Goal: Transaction & Acquisition: Purchase product/service

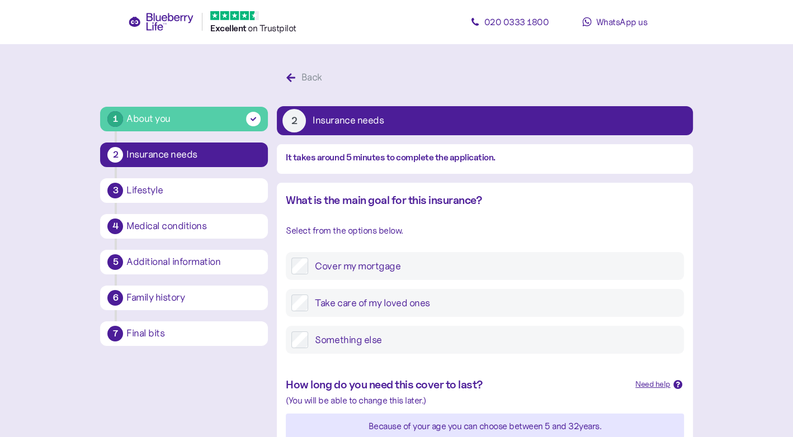
click at [377, 297] on label "Take care of my loved ones" at bounding box center [493, 303] width 370 height 17
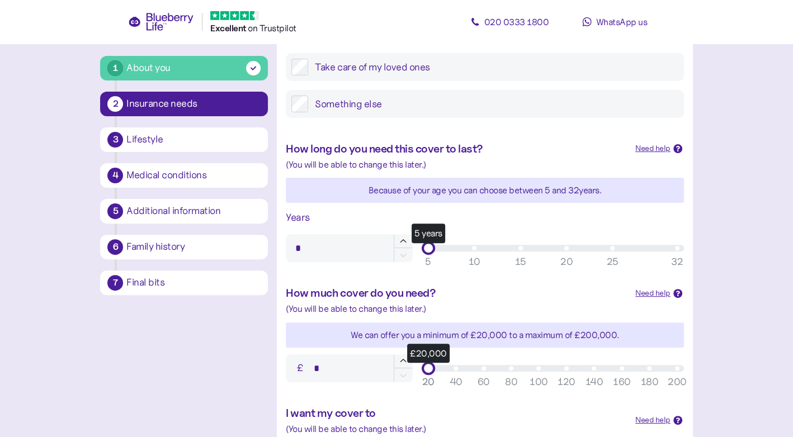
scroll to position [244, 0]
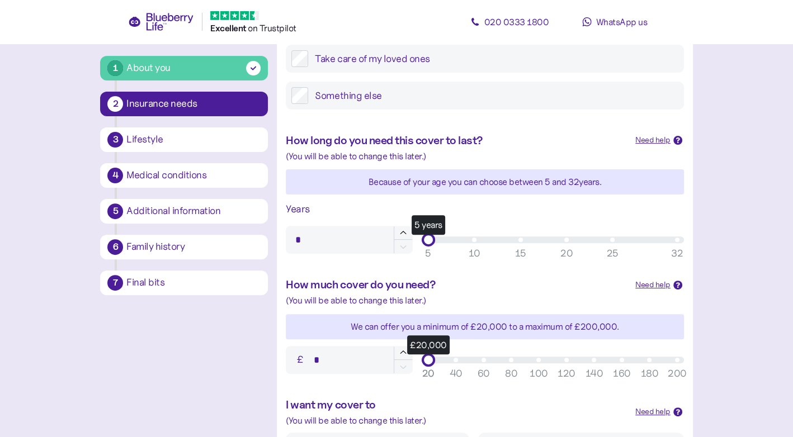
click at [314, 240] on input "*" at bounding box center [349, 240] width 126 height 28
type input "**"
click at [288, 272] on div "How much cover do you need? Need help When deciding on how much cover to get, i…" at bounding box center [484, 325] width 415 height 120
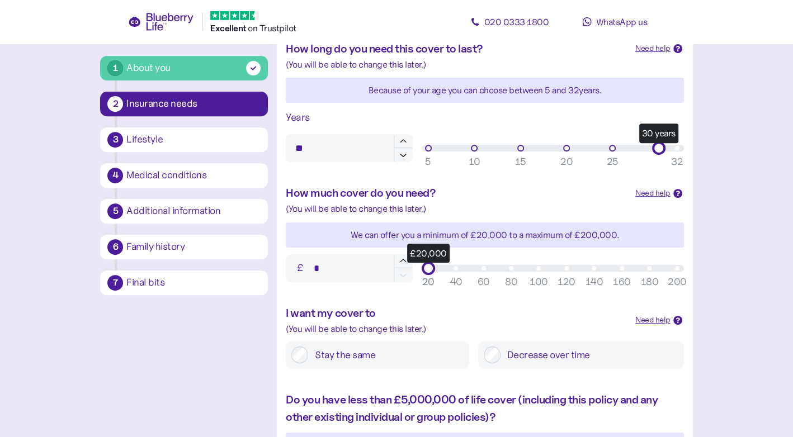
scroll to position [339, 0]
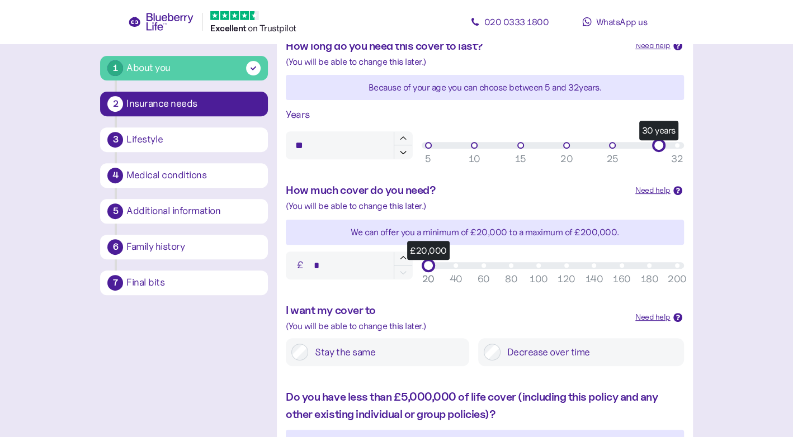
click at [330, 271] on input "*" at bounding box center [349, 266] width 126 height 28
type input "******"
click at [367, 213] on div "How much cover do you need? Need help When deciding on how much cover to get, i…" at bounding box center [484, 231] width 415 height 120
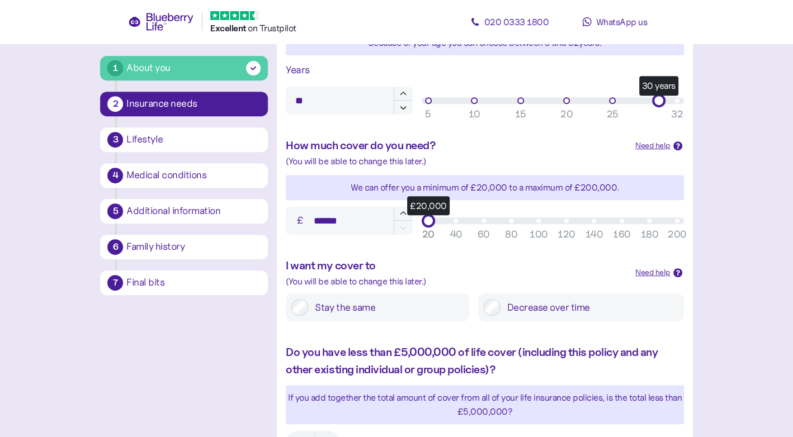
scroll to position [432, 0]
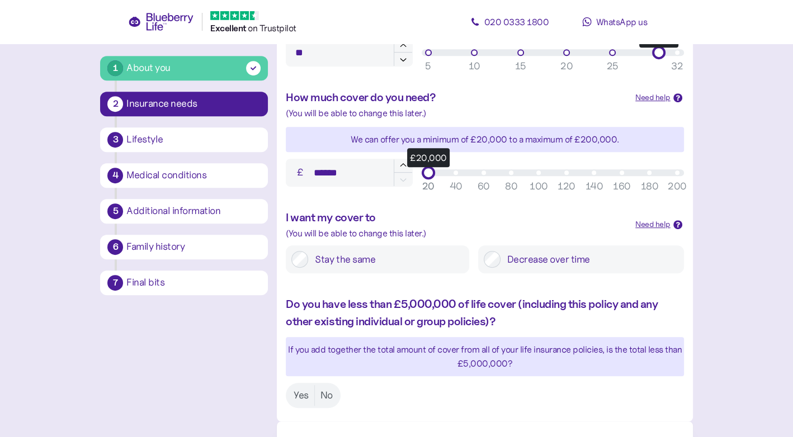
click at [399, 258] on label "Stay the same" at bounding box center [385, 259] width 155 height 17
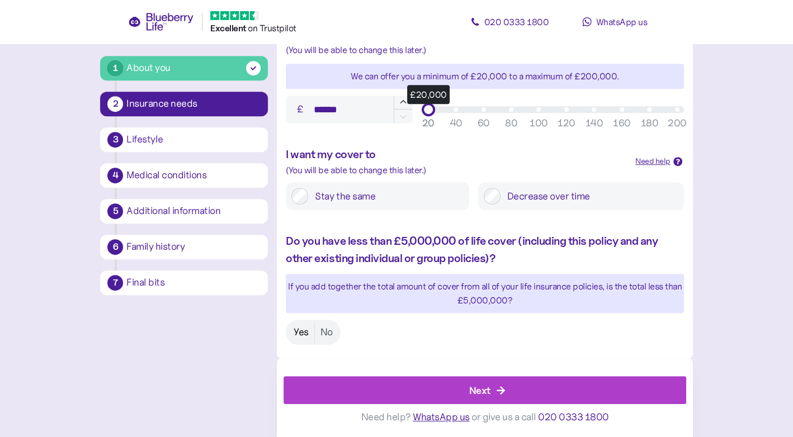
click at [307, 334] on label "Yes" at bounding box center [301, 332] width 26 height 21
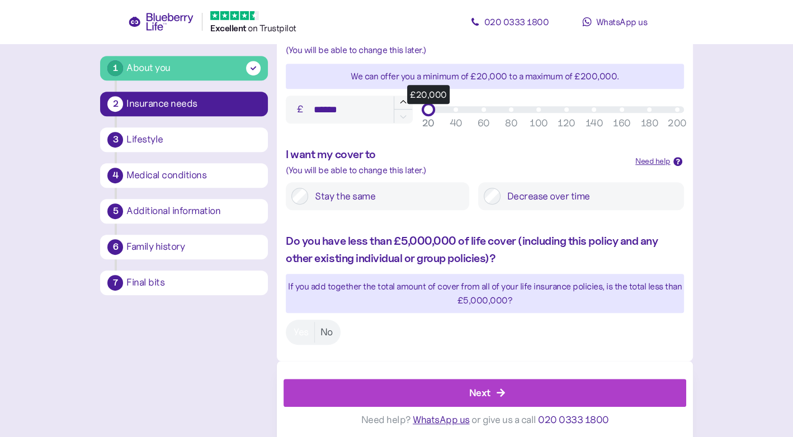
click at [397, 387] on div "Next" at bounding box center [487, 393] width 377 height 27
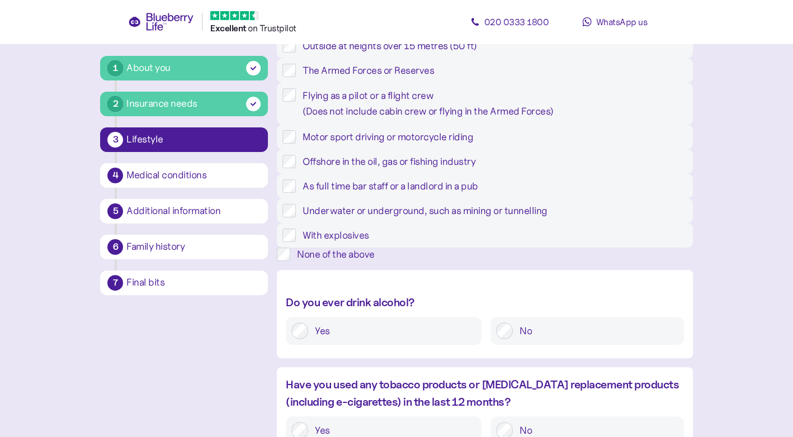
scroll to position [191, 0]
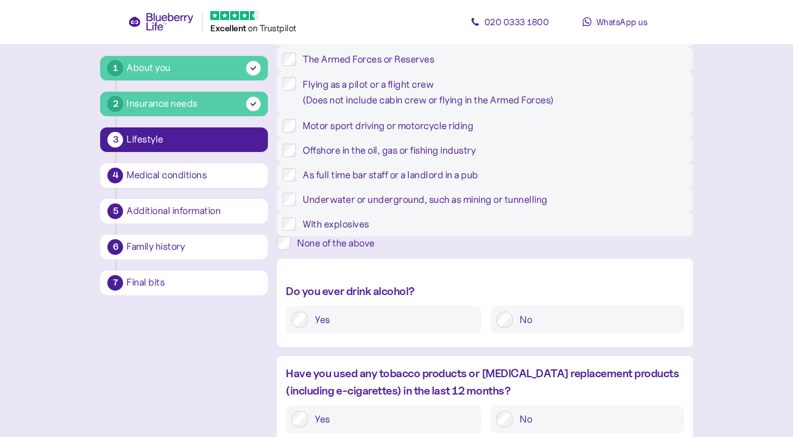
click at [363, 250] on div "None of the above" at bounding box center [494, 242] width 395 height 13
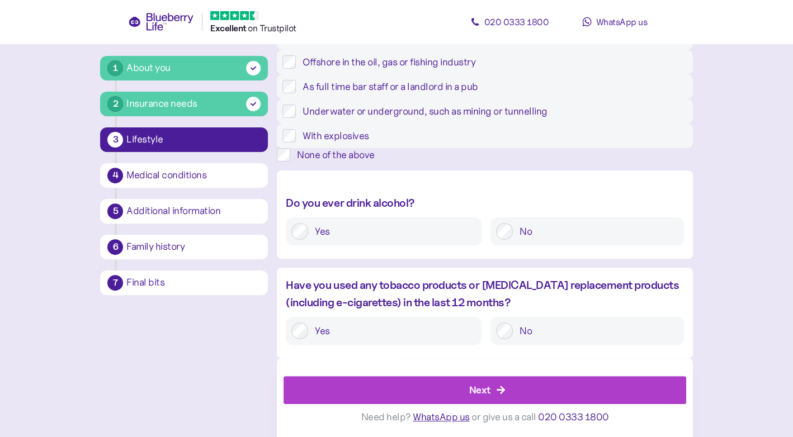
click at [521, 228] on label "No" at bounding box center [595, 231] width 165 height 17
click at [557, 335] on label "No" at bounding box center [595, 331] width 165 height 17
click at [519, 397] on div "Next" at bounding box center [487, 390] width 377 height 27
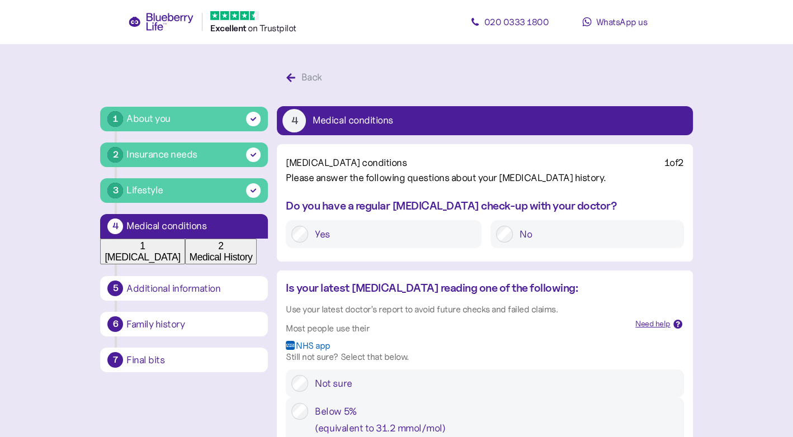
click at [333, 243] on label "Yes" at bounding box center [392, 234] width 168 height 17
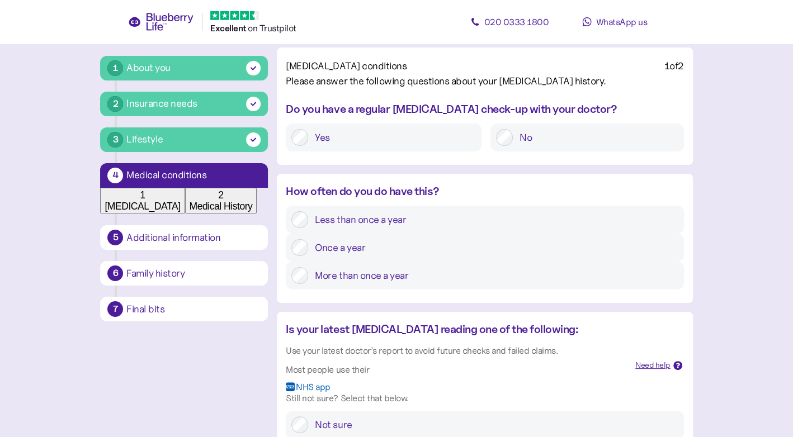
click at [336, 256] on label "Once a year" at bounding box center [493, 247] width 370 height 17
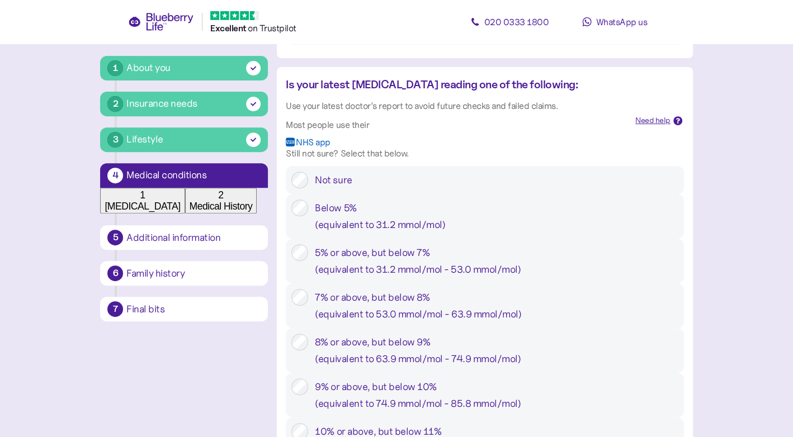
scroll to position [415, 0]
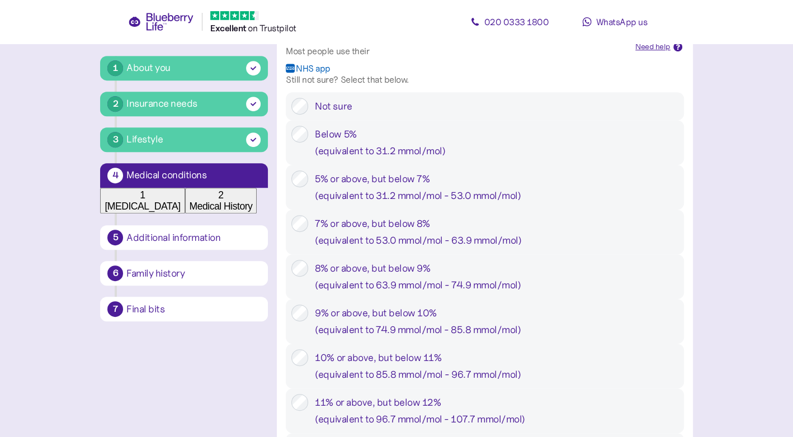
click at [311, 204] on label "5% or above, but below 7% ( equivalent to 31.2 mmol/mol - 53.0 mmol/mol )" at bounding box center [493, 188] width 370 height 34
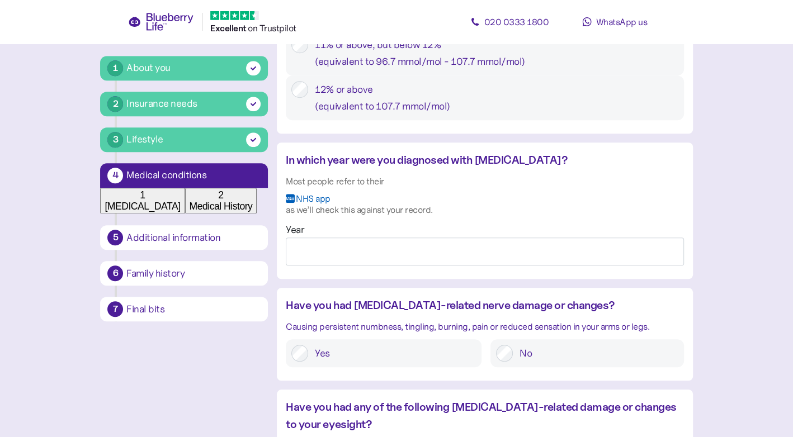
scroll to position [813, 0]
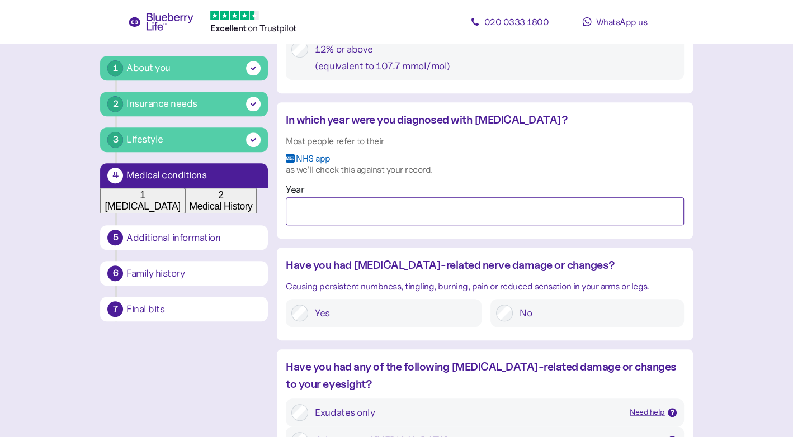
click at [326, 225] on input "Year" at bounding box center [484, 211] width 397 height 28
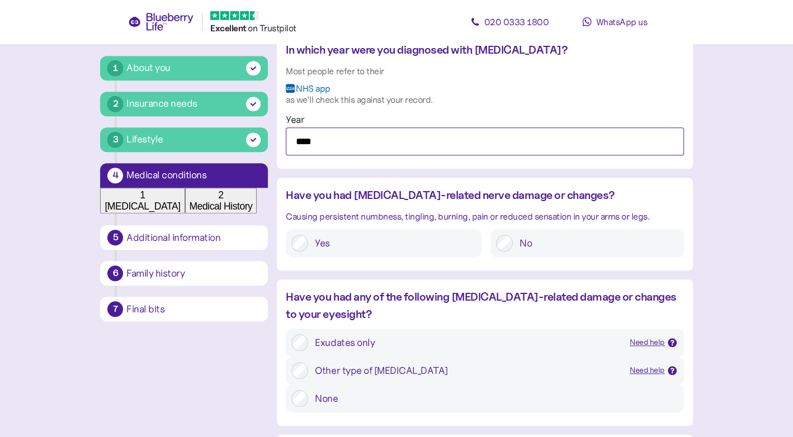
type input "****"
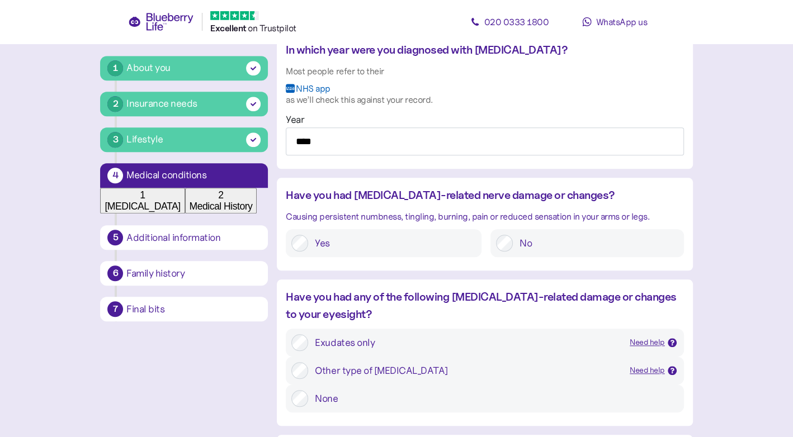
click at [512, 252] on div at bounding box center [504, 243] width 17 height 17
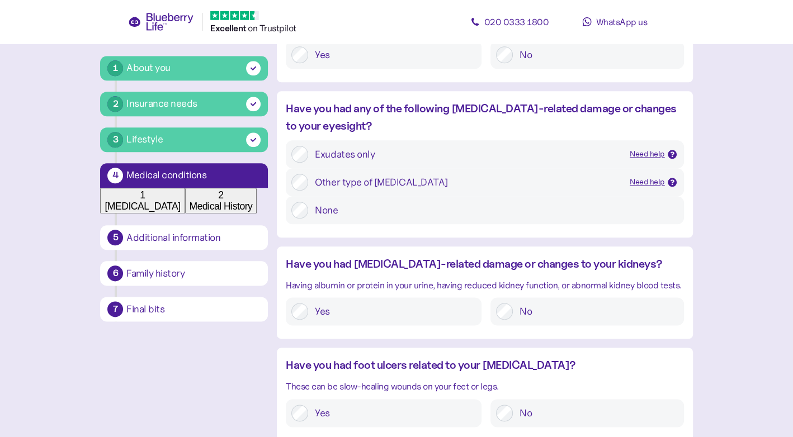
scroll to position [1060, 0]
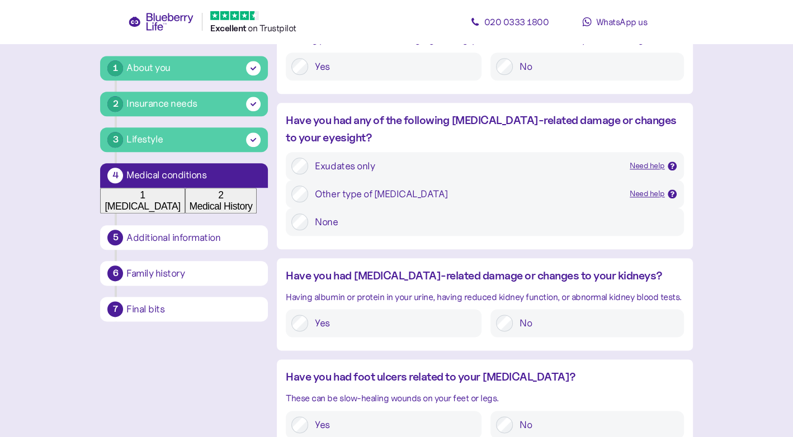
click at [309, 230] on label "None" at bounding box center [493, 222] width 370 height 17
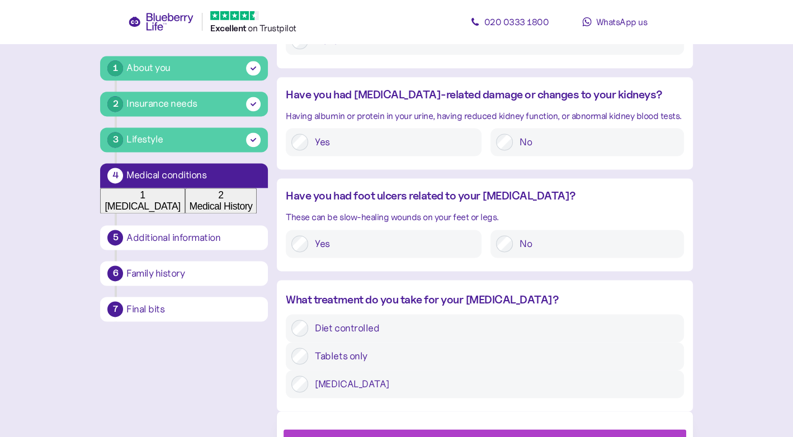
scroll to position [1254, 0]
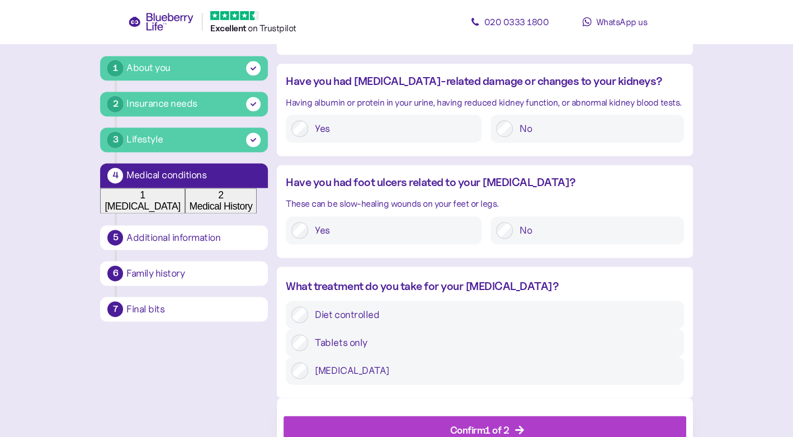
click at [513, 239] on label "No" at bounding box center [595, 230] width 165 height 17
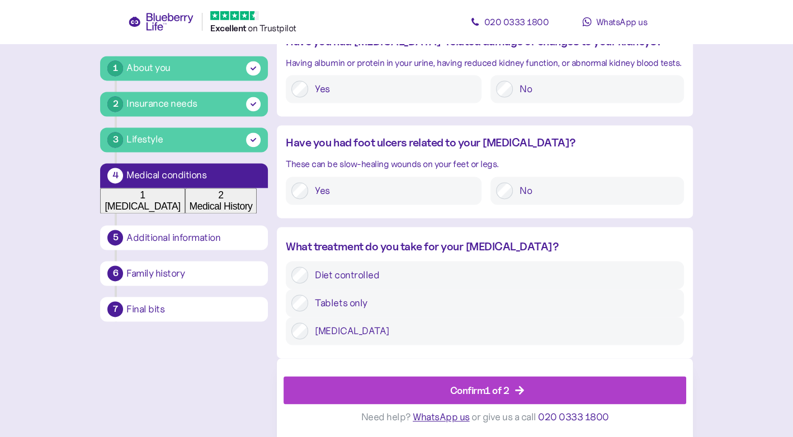
click at [468, 311] on label "Tablets only" at bounding box center [493, 303] width 370 height 17
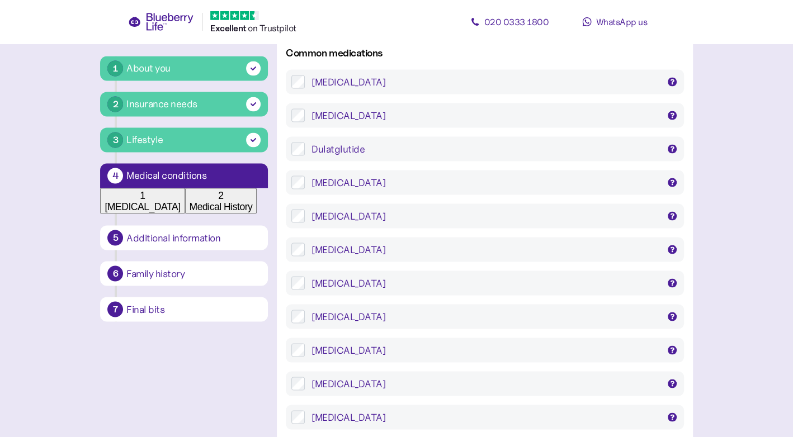
scroll to position [1802, 0]
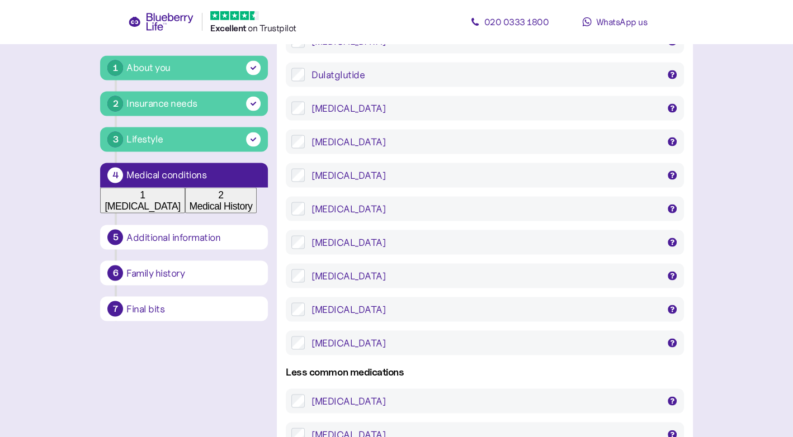
click at [364, 283] on div "Metformin" at bounding box center [484, 275] width 347 height 13
click at [315, 115] on div "Empagliflozin" at bounding box center [484, 108] width 347 height 13
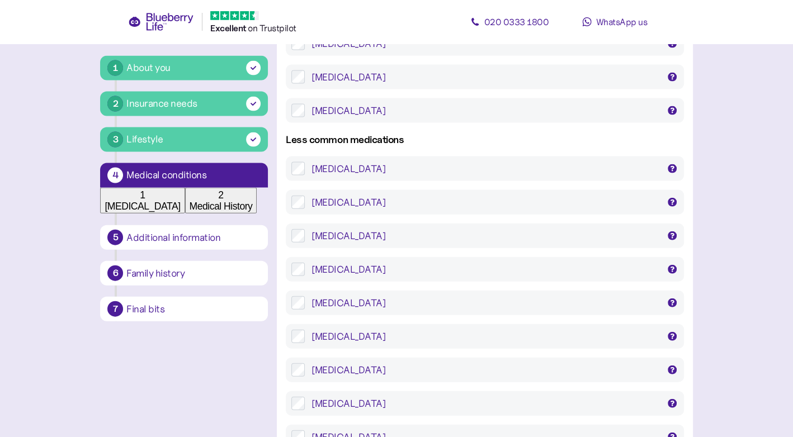
scroll to position [2243, 0]
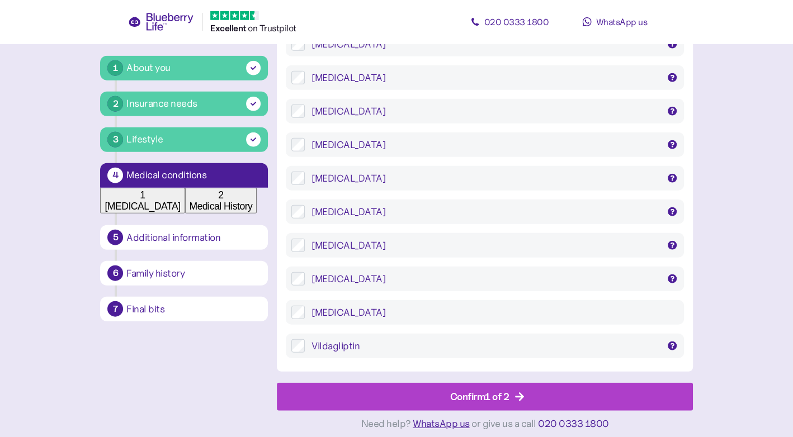
click at [456, 390] on div "Confirm 1 of 2" at bounding box center [479, 396] width 59 height 15
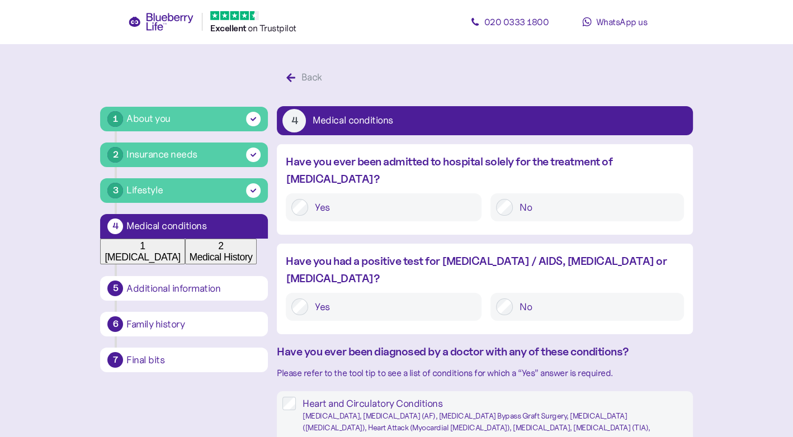
click at [549, 199] on div "No" at bounding box center [586, 207] width 193 height 28
click at [517, 199] on label "No" at bounding box center [595, 207] width 165 height 17
click at [551, 299] on label "No" at bounding box center [595, 307] width 165 height 17
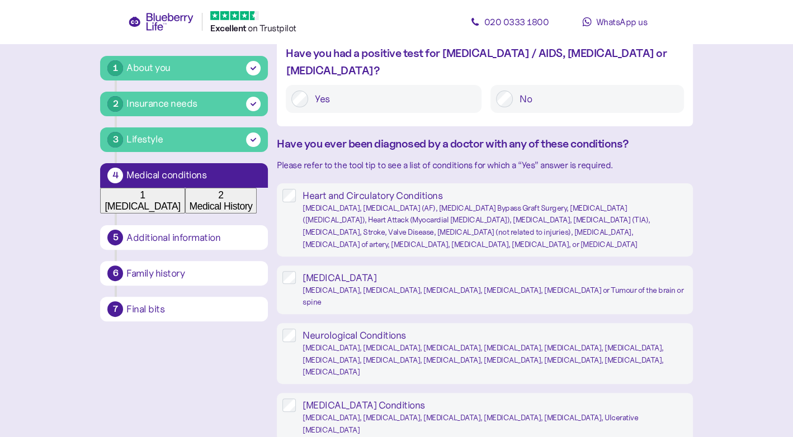
scroll to position [474, 0]
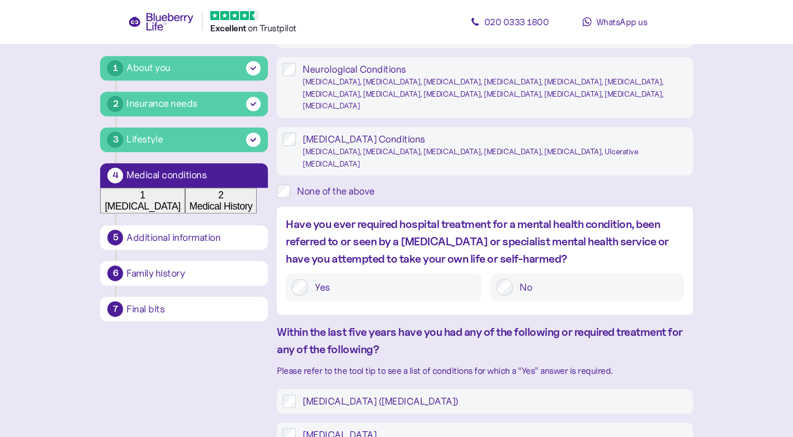
click at [368, 198] on div "None of the above" at bounding box center [494, 190] width 395 height 13
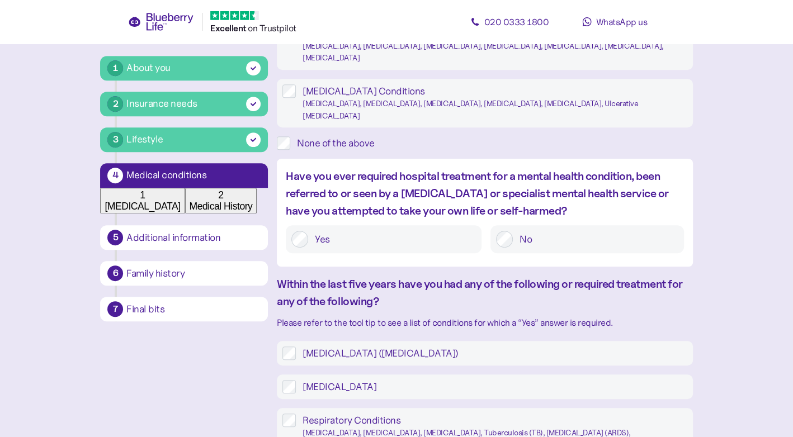
scroll to position [524, 0]
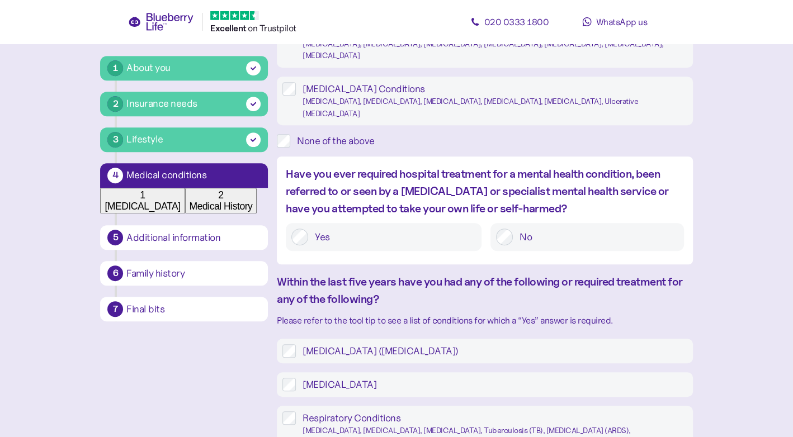
click at [506, 251] on div "No" at bounding box center [586, 237] width 193 height 28
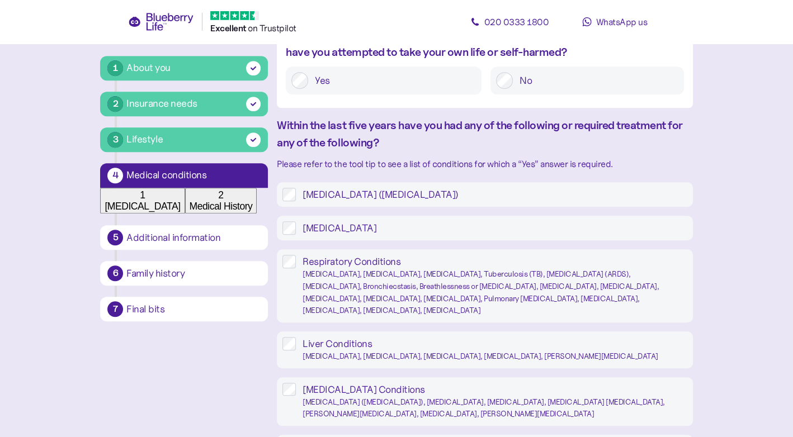
scroll to position [686, 0]
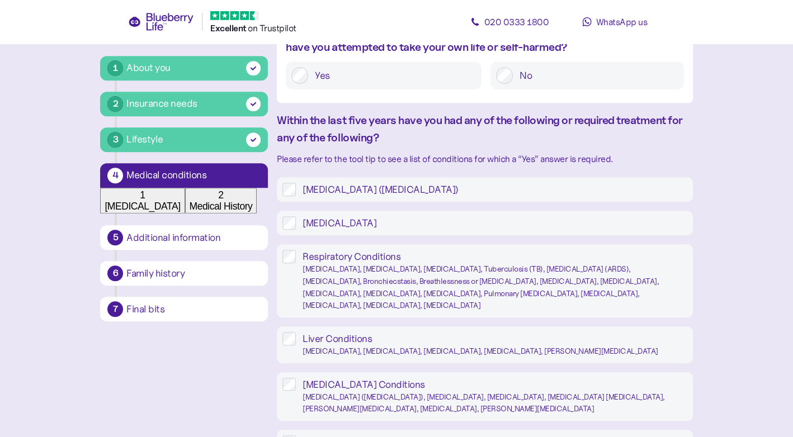
click at [401, 196] on label "Hypertension (high blood pressure)" at bounding box center [491, 189] width 391 height 13
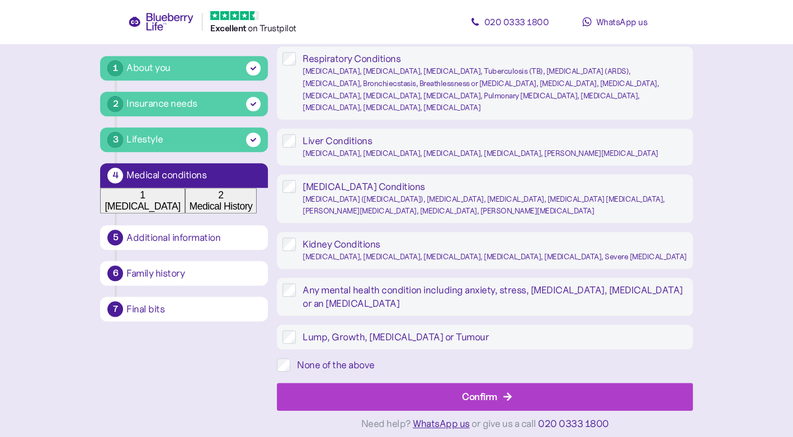
scroll to position [1075, 0]
click at [382, 372] on div "Confirm Need help? WhatsApp us or give us a call 020 0333 1800" at bounding box center [484, 404] width 415 height 65
click at [376, 390] on div "Confirm" at bounding box center [487, 396] width 390 height 27
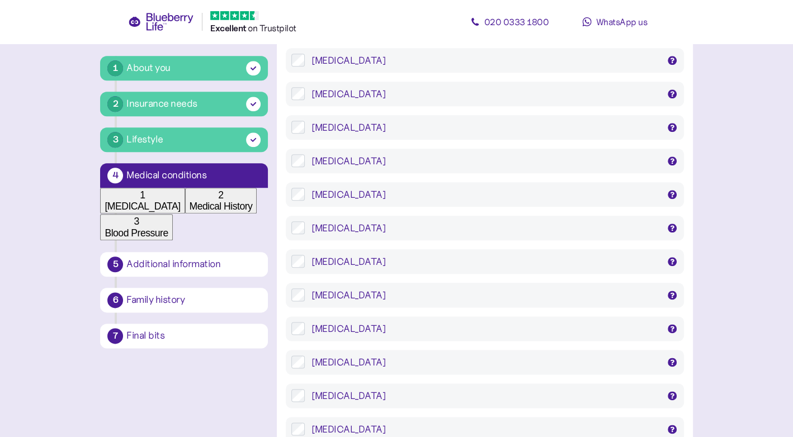
scroll to position [1337, 0]
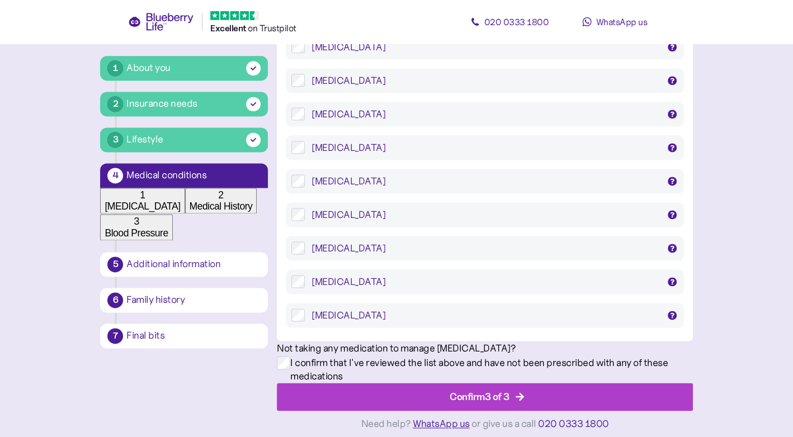
click at [432, 383] on div "Confirm 3 of 3" at bounding box center [487, 396] width 390 height 27
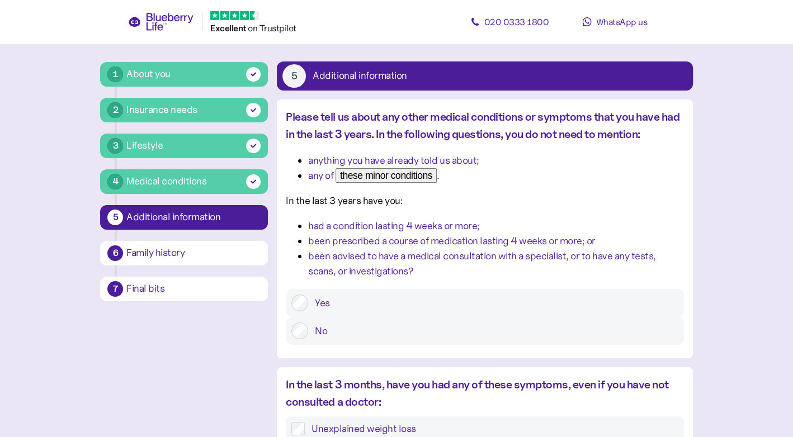
scroll to position [17, 0]
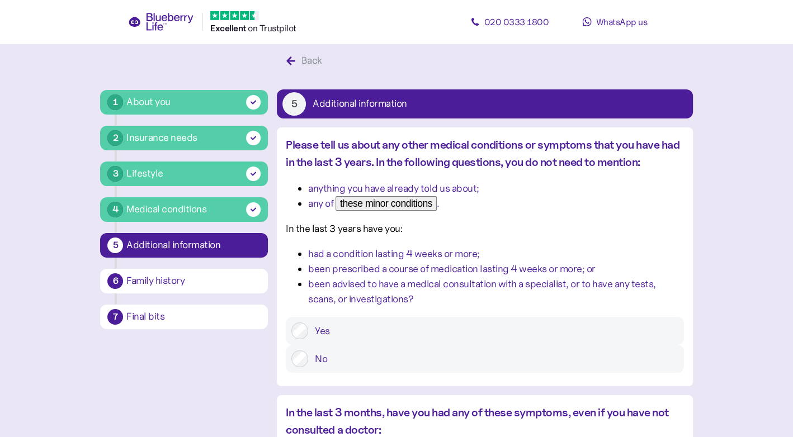
click at [528, 362] on label "No" at bounding box center [493, 359] width 370 height 17
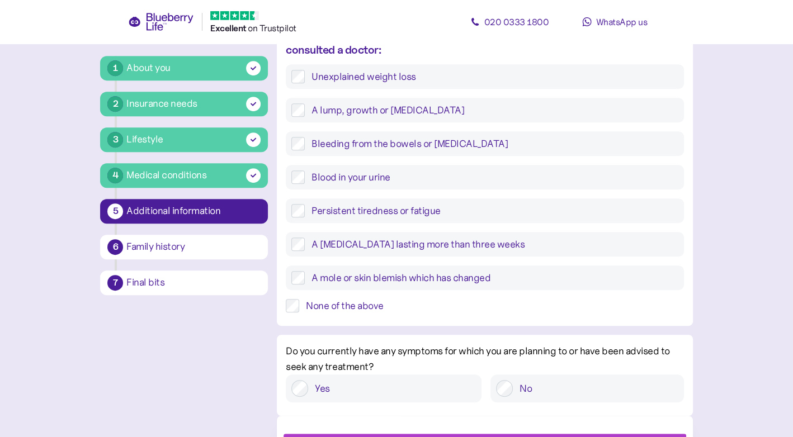
scroll to position [435, 0]
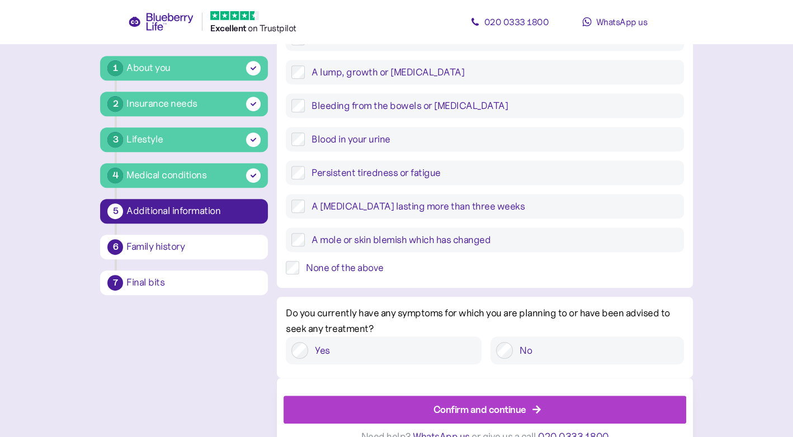
click at [311, 270] on label "None of the above" at bounding box center [491, 267] width 384 height 13
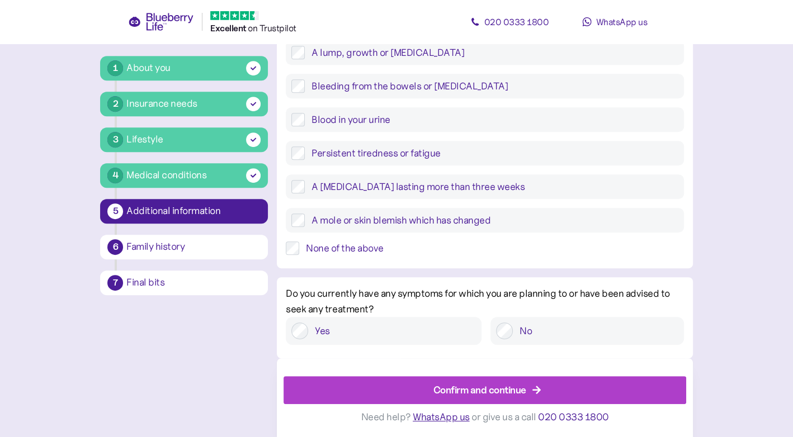
click at [531, 336] on label "No" at bounding box center [595, 331] width 165 height 17
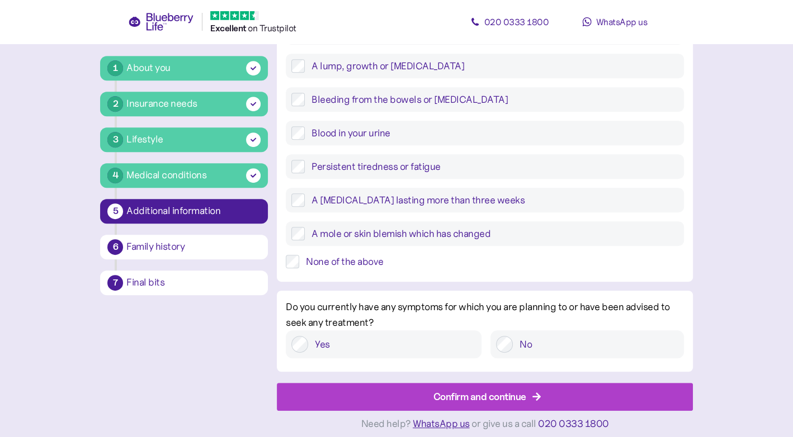
click at [528, 383] on div "Confirm and continue" at bounding box center [487, 396] width 390 height 27
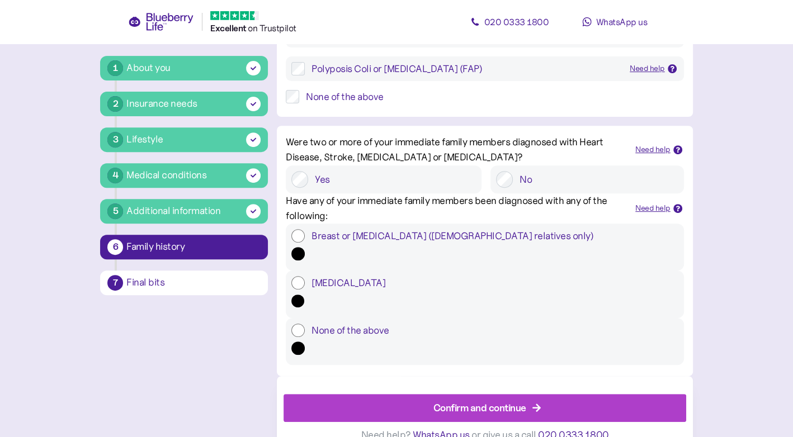
scroll to position [332, 0]
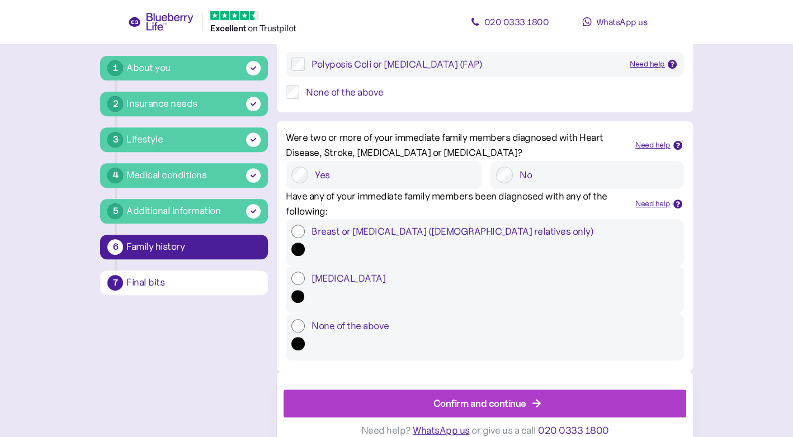
click at [415, 333] on label "None of the above" at bounding box center [491, 325] width 373 height 13
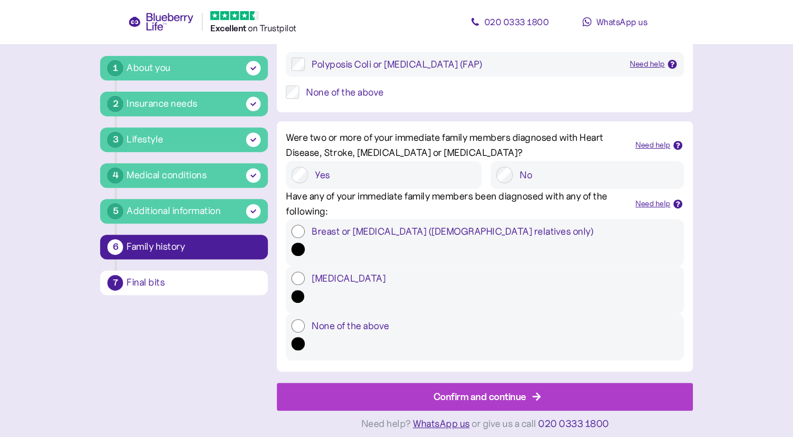
click at [485, 392] on div "Confirm and continue" at bounding box center [479, 396] width 93 height 15
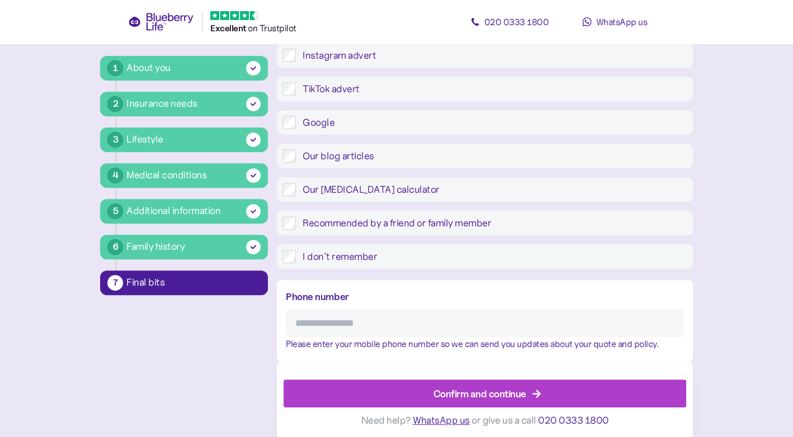
scroll to position [460, 0]
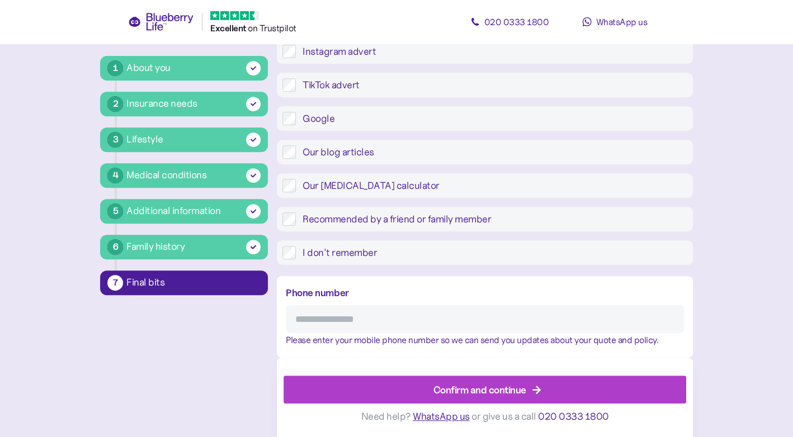
click at [336, 306] on input "Phone number" at bounding box center [484, 319] width 397 height 28
paste input "**********"
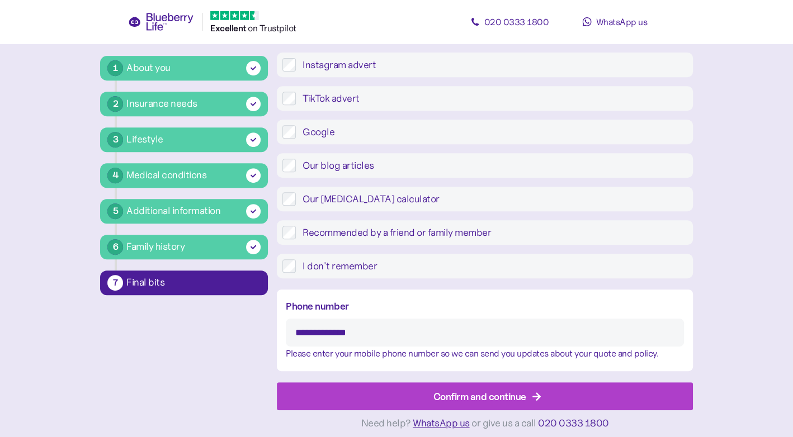
type input "**********"
click at [420, 383] on div "Confirm and continue" at bounding box center [487, 396] width 390 height 27
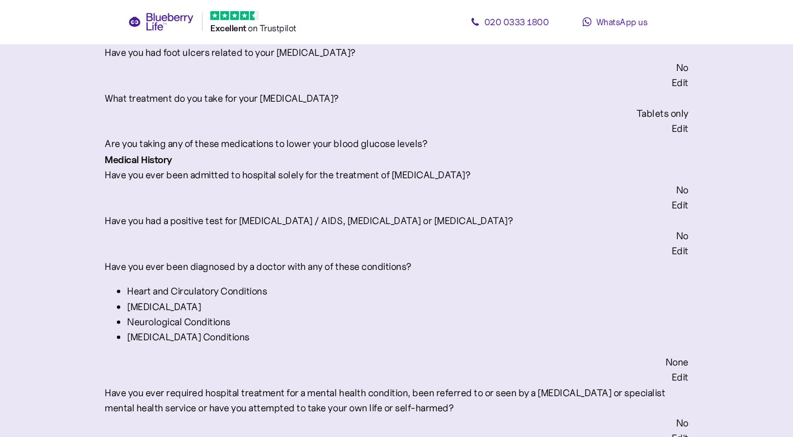
scroll to position [1945, 0]
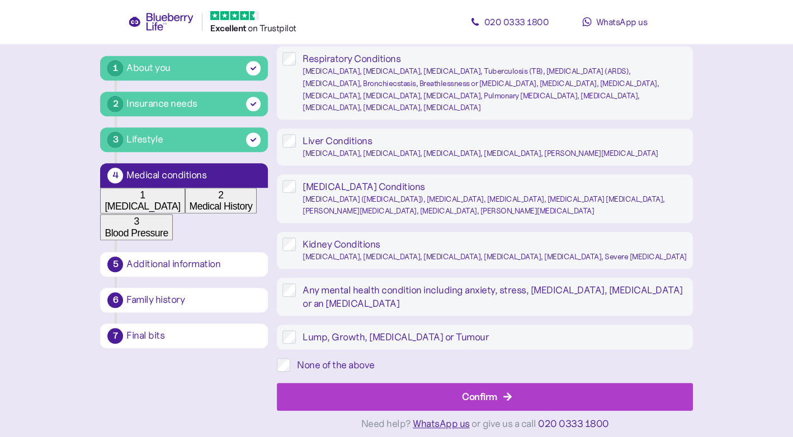
scroll to position [1075, 0]
click at [604, 396] on div "Confirm" at bounding box center [487, 396] width 390 height 27
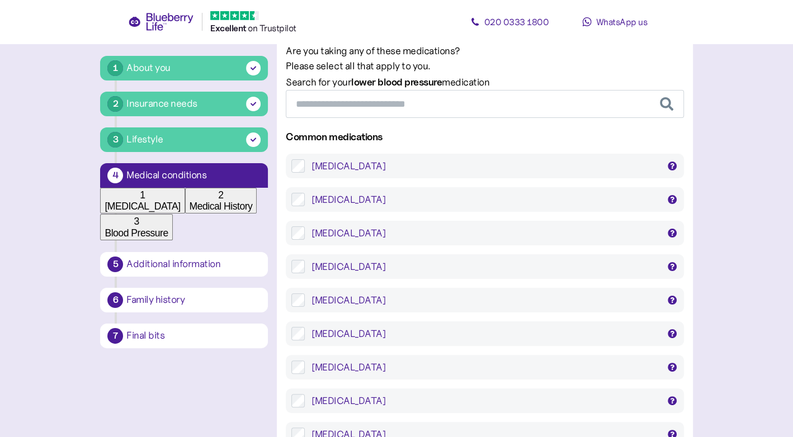
scroll to position [114, 0]
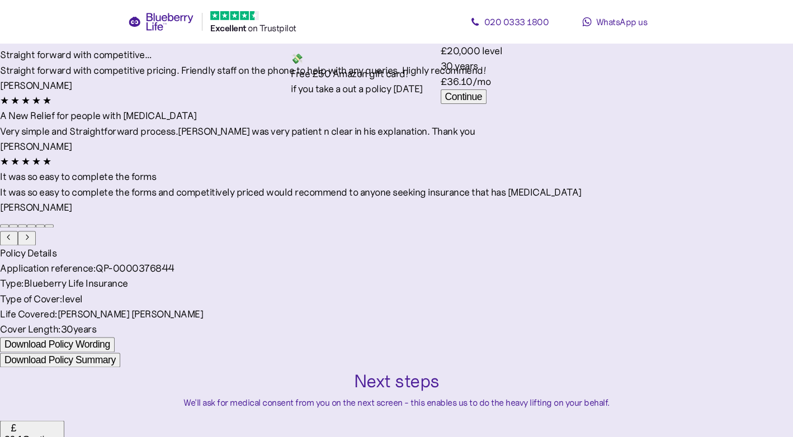
scroll to position [1411, 0]
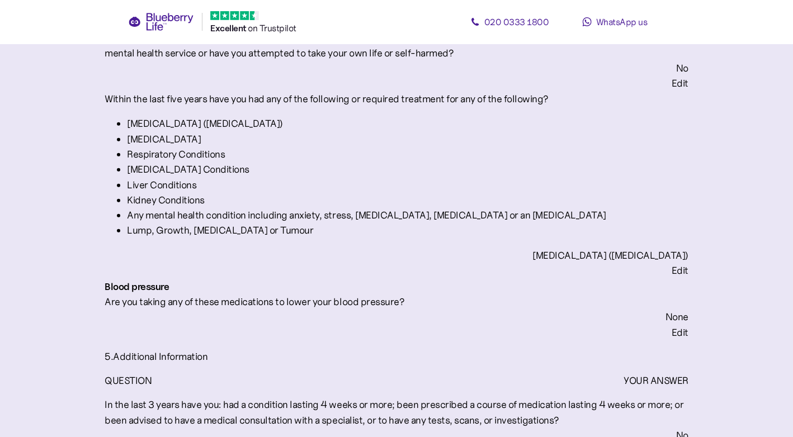
scroll to position [2132, 0]
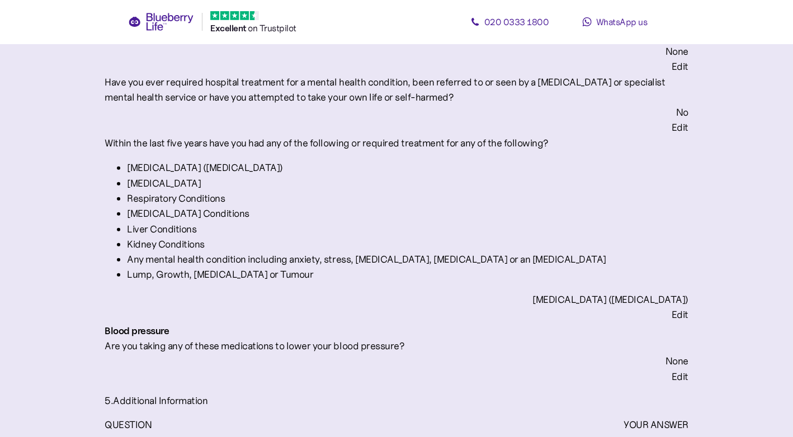
click at [671, 371] on div "Edit" at bounding box center [679, 376] width 17 height 11
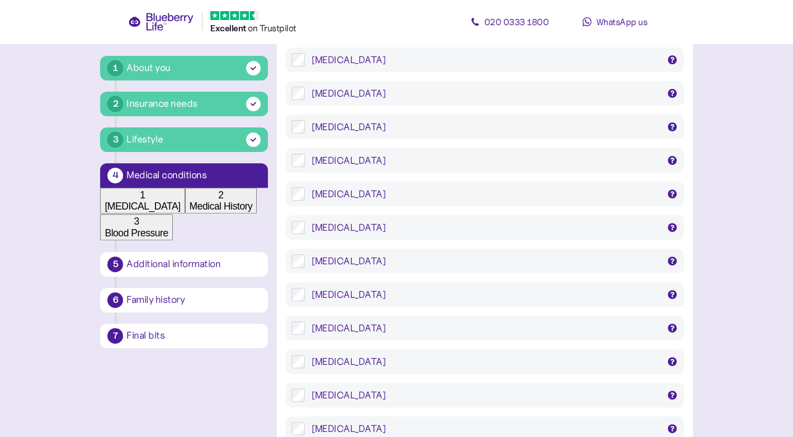
scroll to position [140, 0]
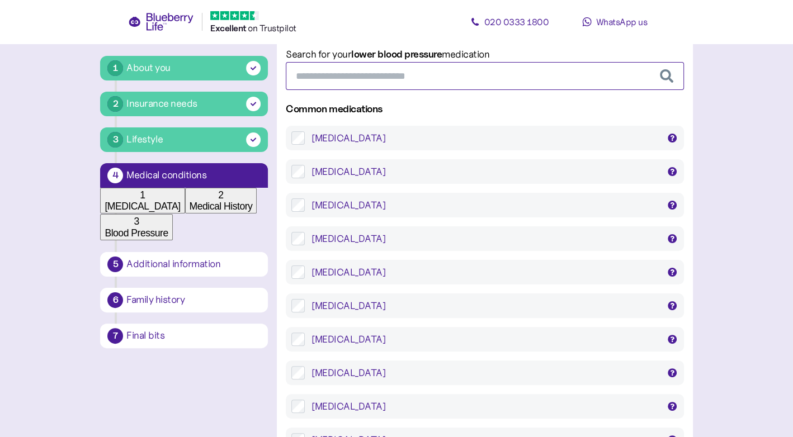
click at [448, 90] on input "text" at bounding box center [484, 76] width 397 height 28
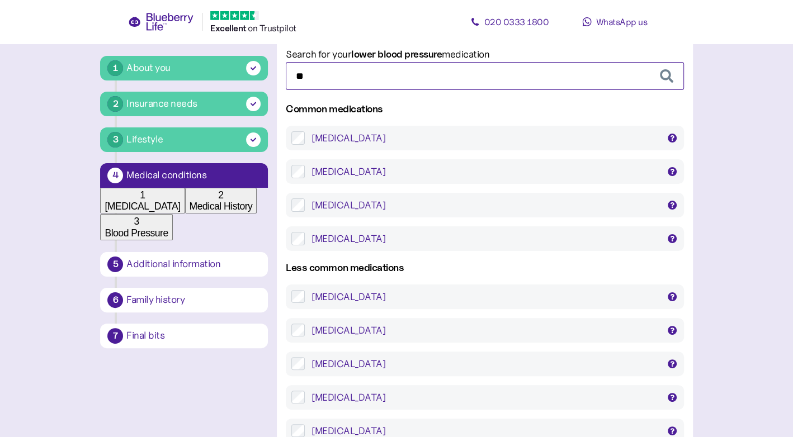
type input "*"
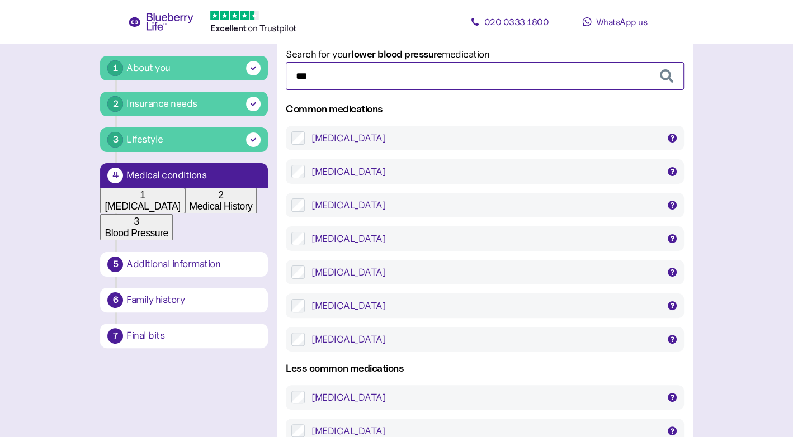
type input "***"
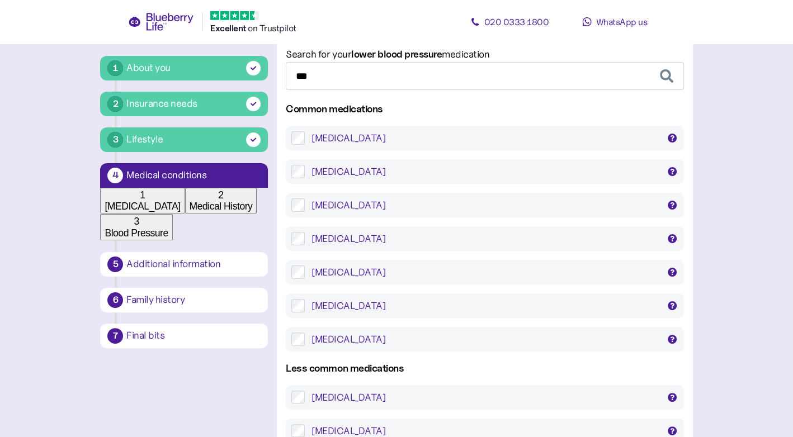
click at [370, 145] on div "Amlodipine" at bounding box center [484, 137] width 347 height 13
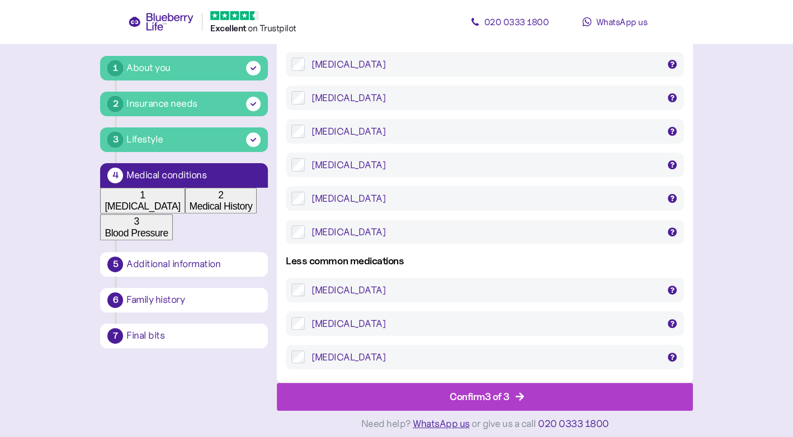
click at [454, 389] on div "Confirm 3 of 3" at bounding box center [479, 396] width 60 height 15
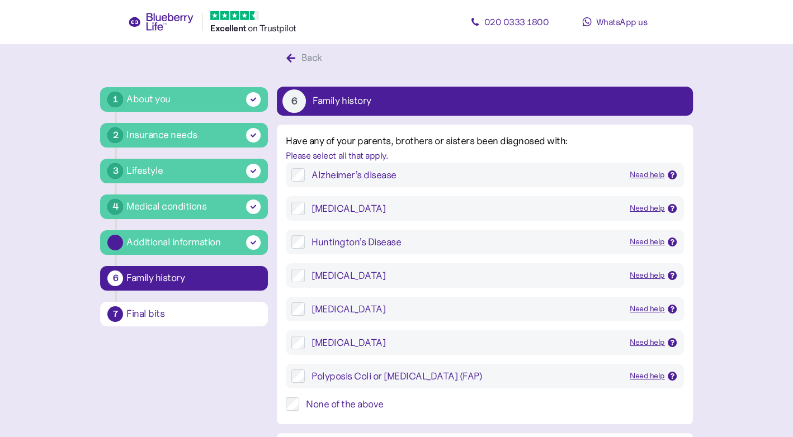
scroll to position [21, 0]
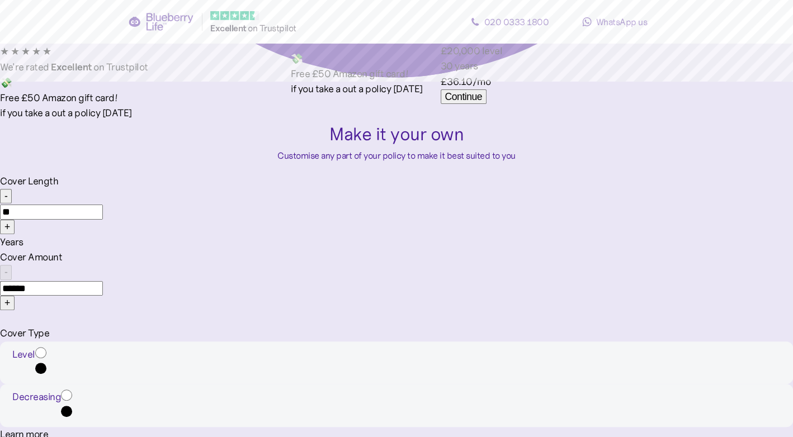
scroll to position [456, 0]
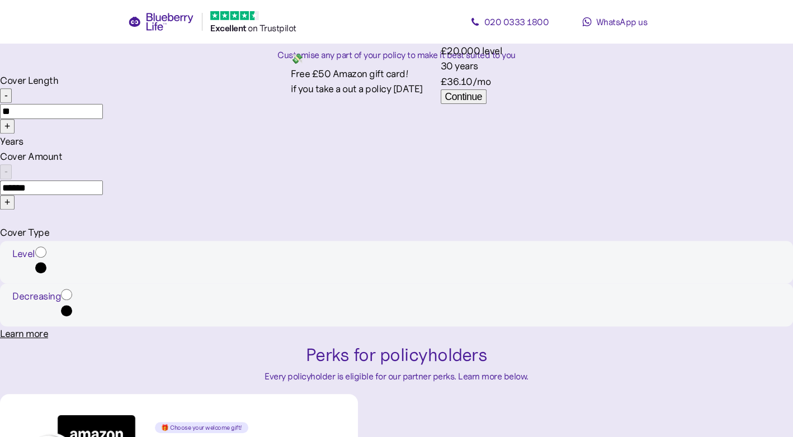
drag, startPoint x: 384, startPoint y: 199, endPoint x: 375, endPoint y: 199, distance: 9.5
click at [103, 195] on input "******" at bounding box center [51, 188] width 103 height 15
type input "******"
click at [362, 62] on div "Customise any part of your policy to make it best suited to you" at bounding box center [397, 55] width 782 height 14
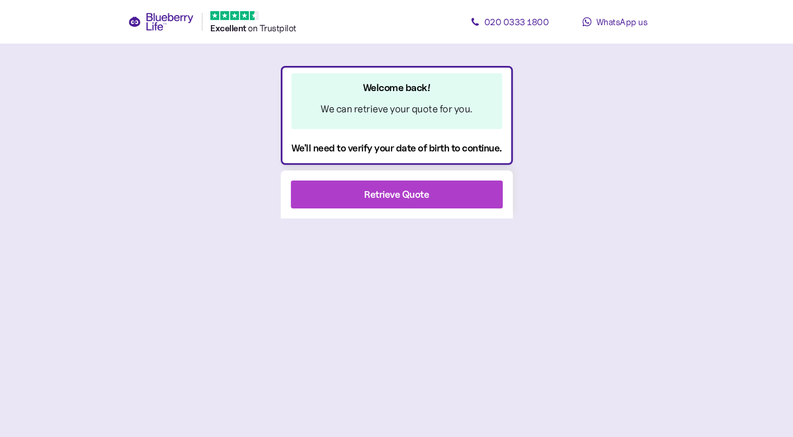
click at [394, 193] on div "Retrieve Quote" at bounding box center [396, 194] width 65 height 15
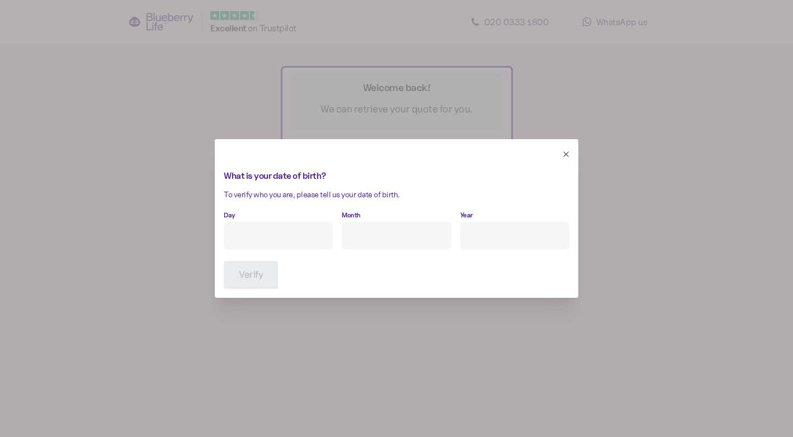
click at [292, 234] on input "Day" at bounding box center [278, 236] width 109 height 28
type input "24"
type input "12"
type input "****"
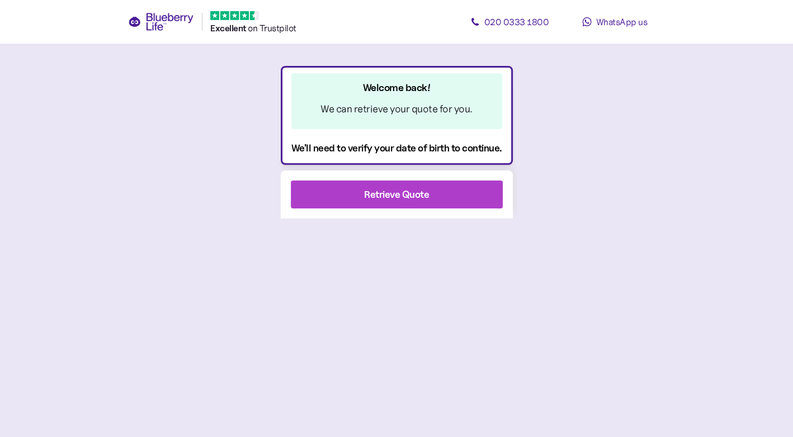
click at [413, 191] on div "Retrieve Quote" at bounding box center [396, 194] width 65 height 15
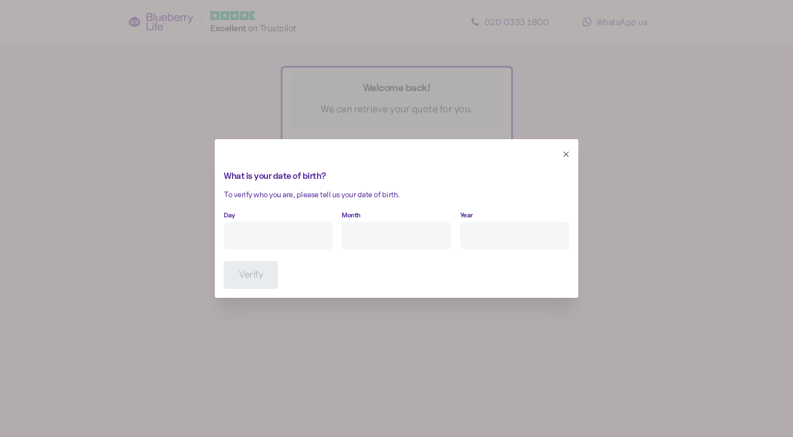
click at [287, 238] on input "Day" at bounding box center [278, 236] width 109 height 28
type input "24"
type input "12"
type input "****"
click button "Verify" at bounding box center [251, 275] width 54 height 28
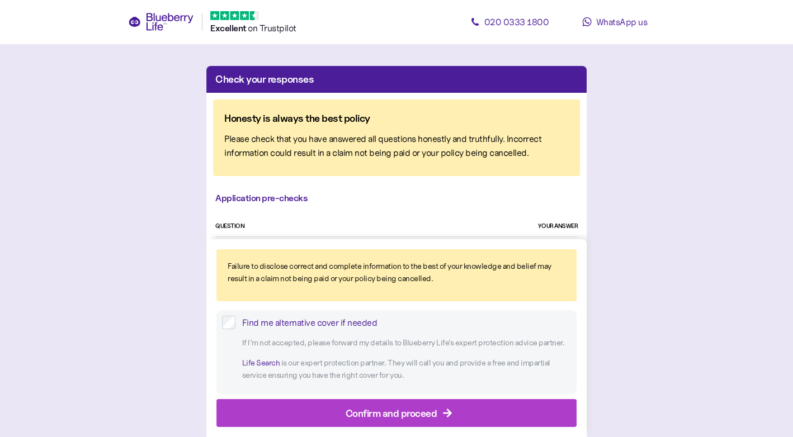
click at [314, 406] on div "Confirm and proceed" at bounding box center [398, 413] width 335 height 27
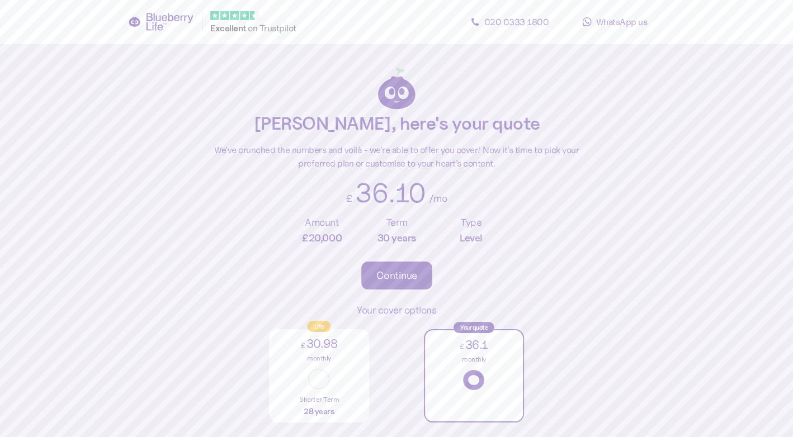
scroll to position [914, 0]
